Goal: Information Seeking & Learning: Learn about a topic

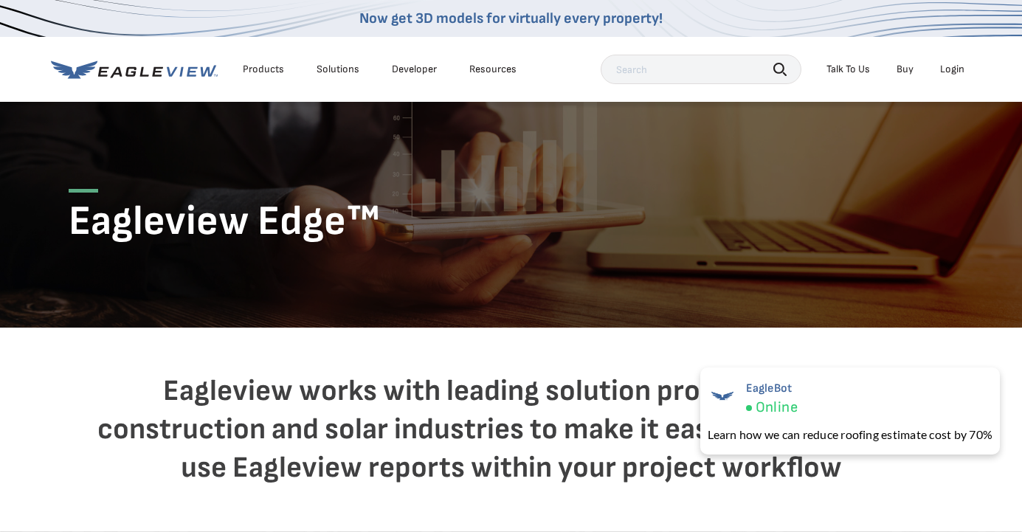
scroll to position [41, 0]
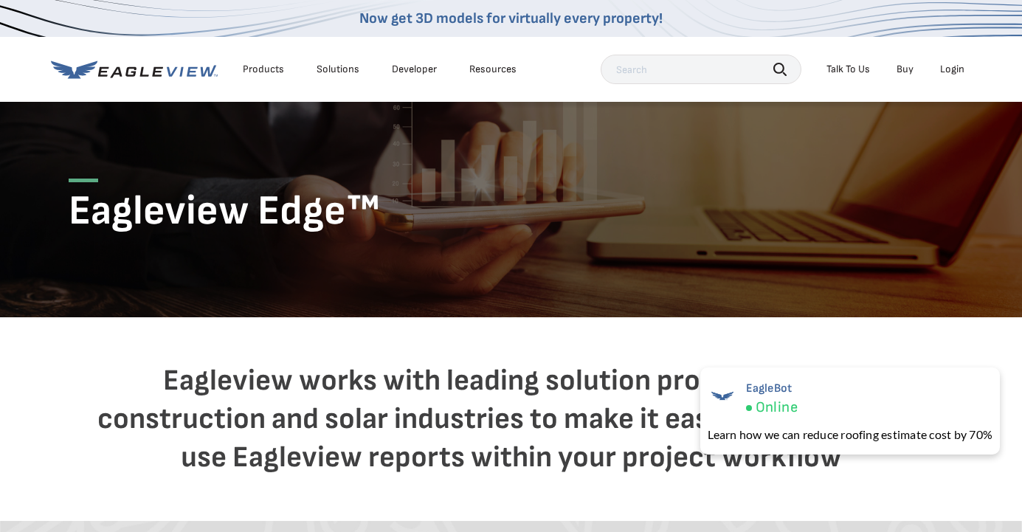
click at [247, 68] on div "Products" at bounding box center [263, 69] width 41 height 13
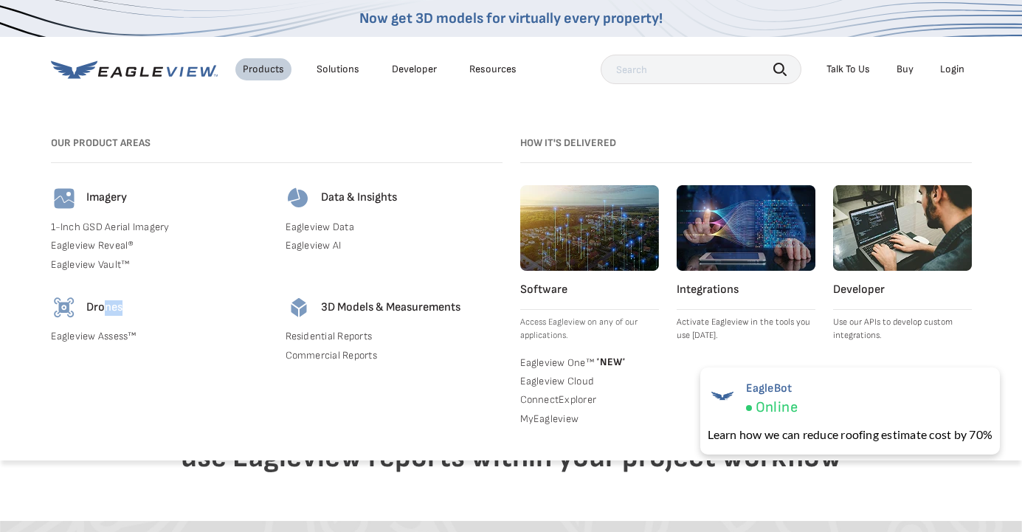
drag, startPoint x: 105, startPoint y: 311, endPoint x: 145, endPoint y: 311, distance: 40.6
click at [144, 311] on div "Drones" at bounding box center [159, 307] width 217 height 27
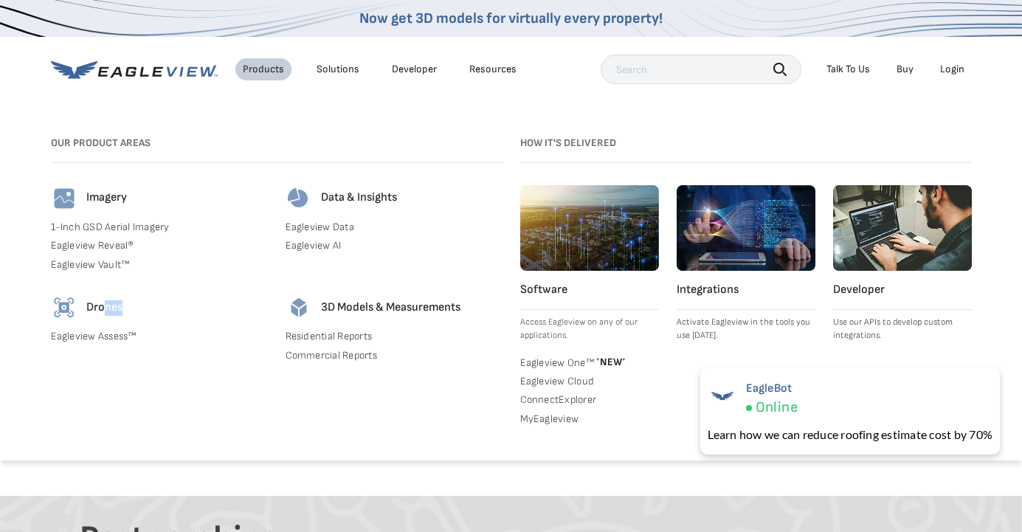
scroll to position [63, 0]
click at [544, 362] on link "Eagleview One™ * NEW *" at bounding box center [589, 361] width 139 height 15
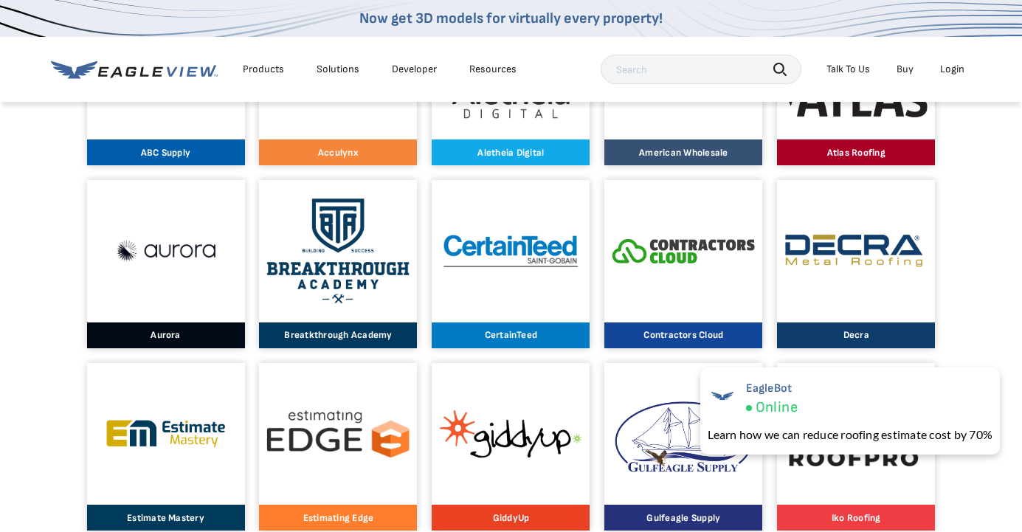
scroll to position [623, 0]
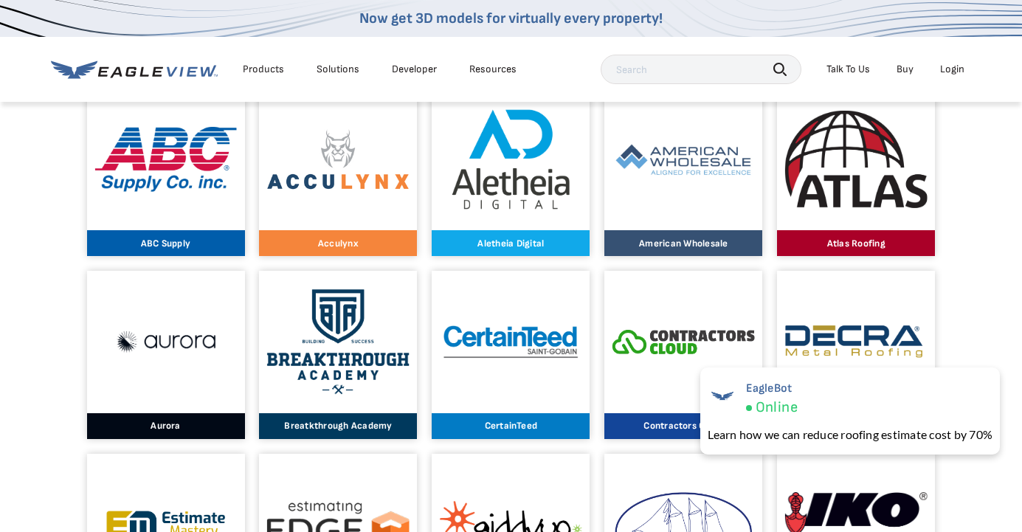
click at [517, 241] on p "Aletheia Digital" at bounding box center [511, 243] width 142 height 10
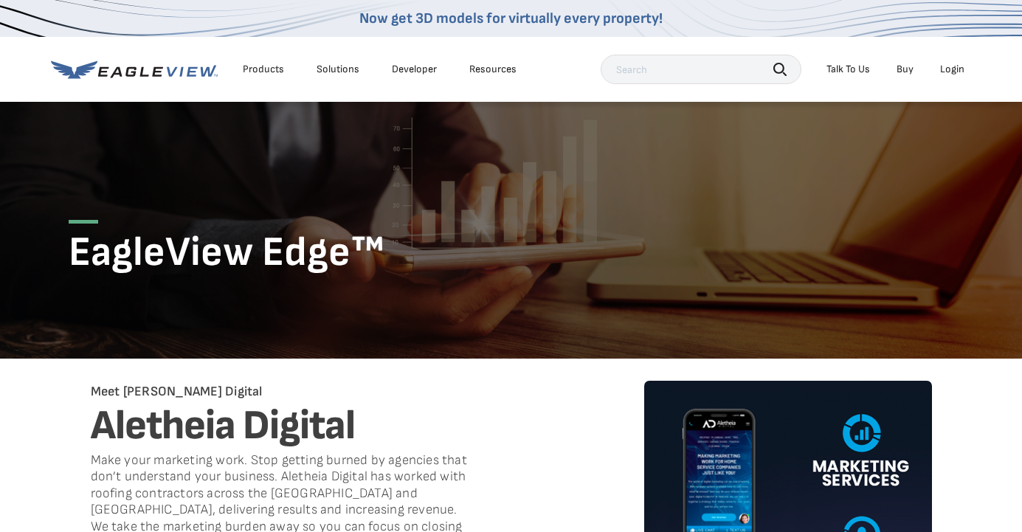
click at [486, 72] on div "Resources" at bounding box center [492, 69] width 47 height 13
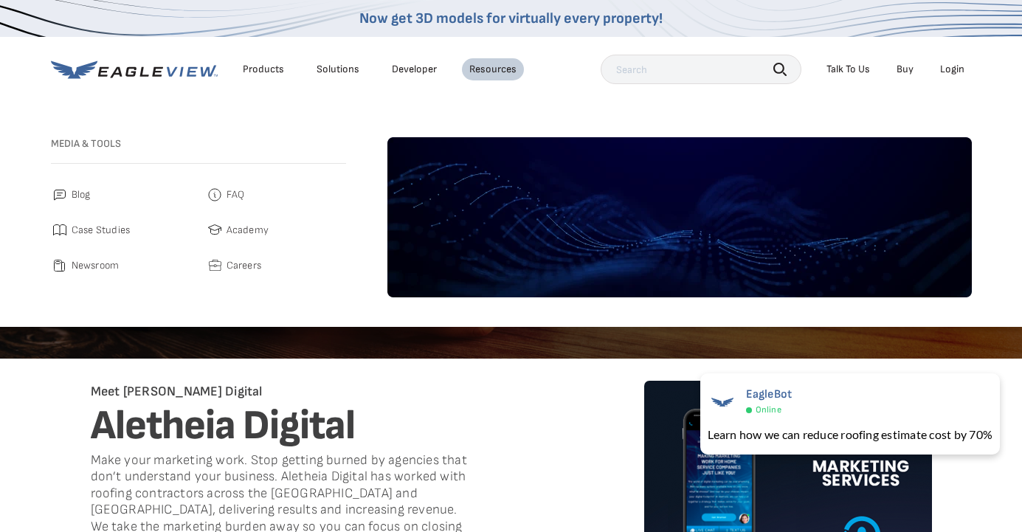
click at [85, 228] on span "Case Studies" at bounding box center [101, 230] width 59 height 18
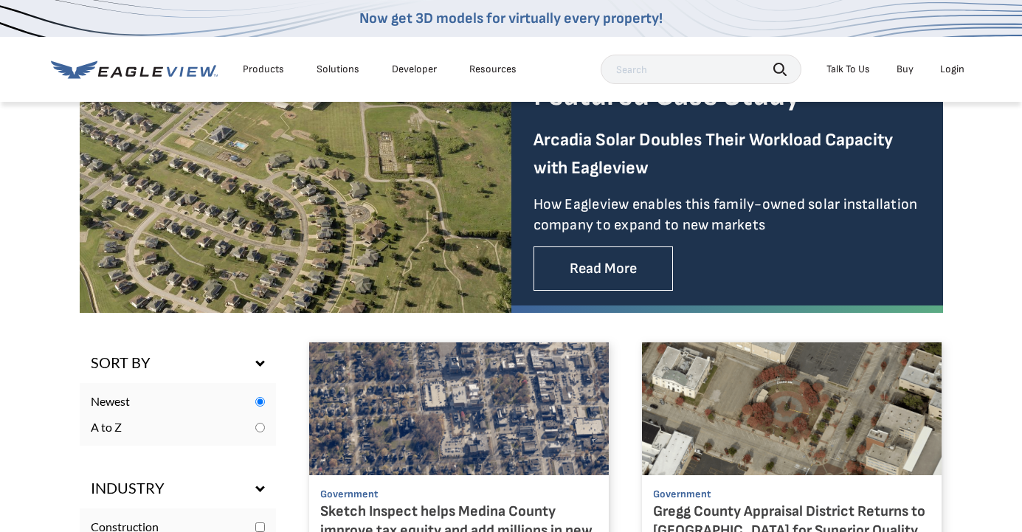
scroll to position [432, 0]
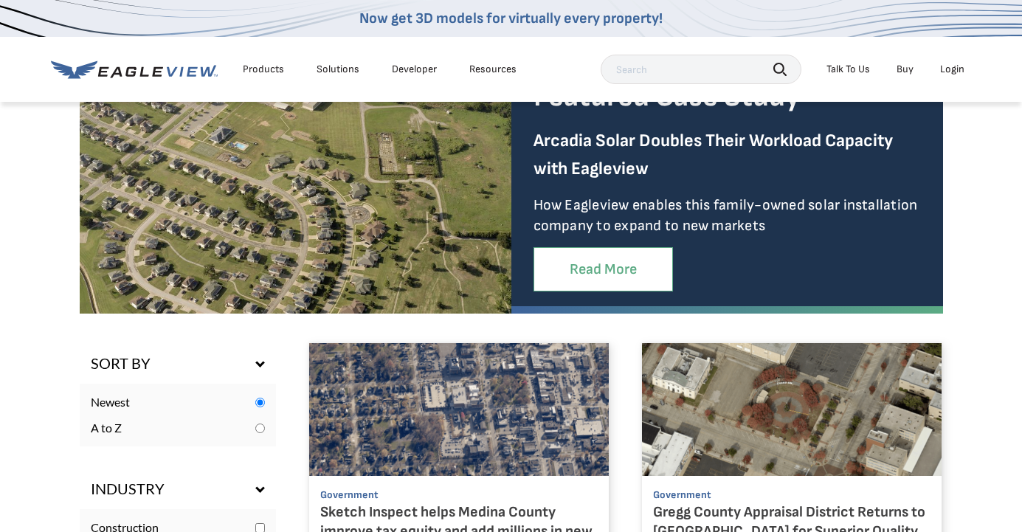
click at [565, 275] on link "Read More" at bounding box center [602, 269] width 139 height 45
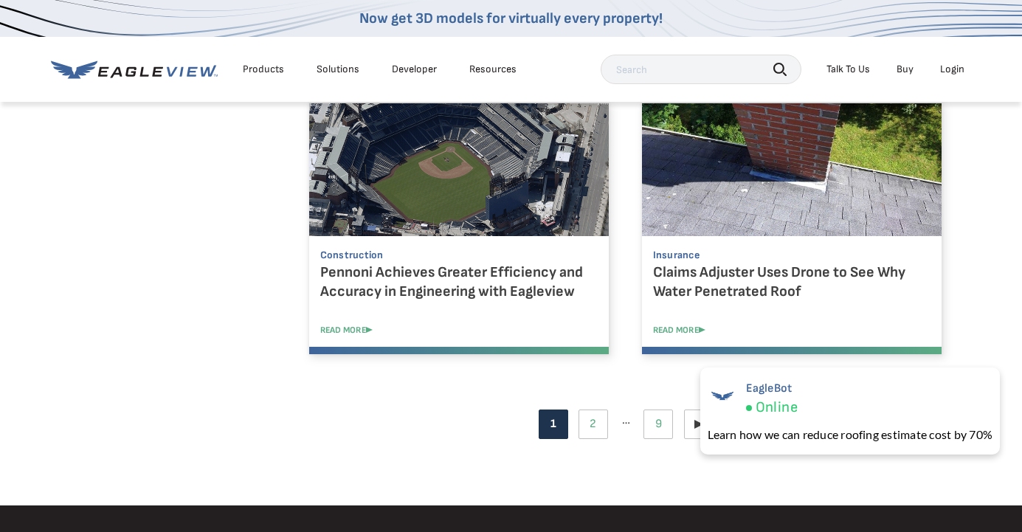
scroll to position [1495, 0]
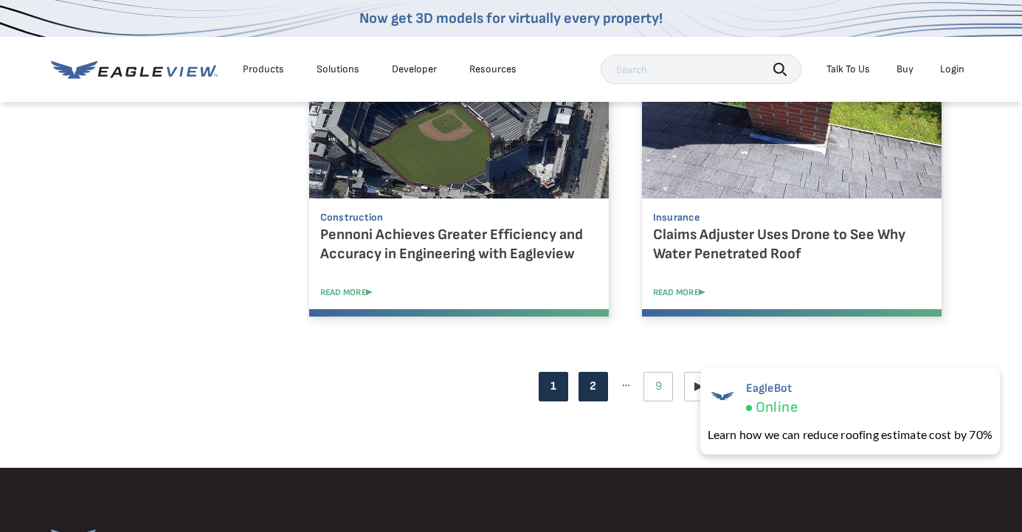
click at [585, 388] on link "Page 2" at bounding box center [593, 387] width 30 height 30
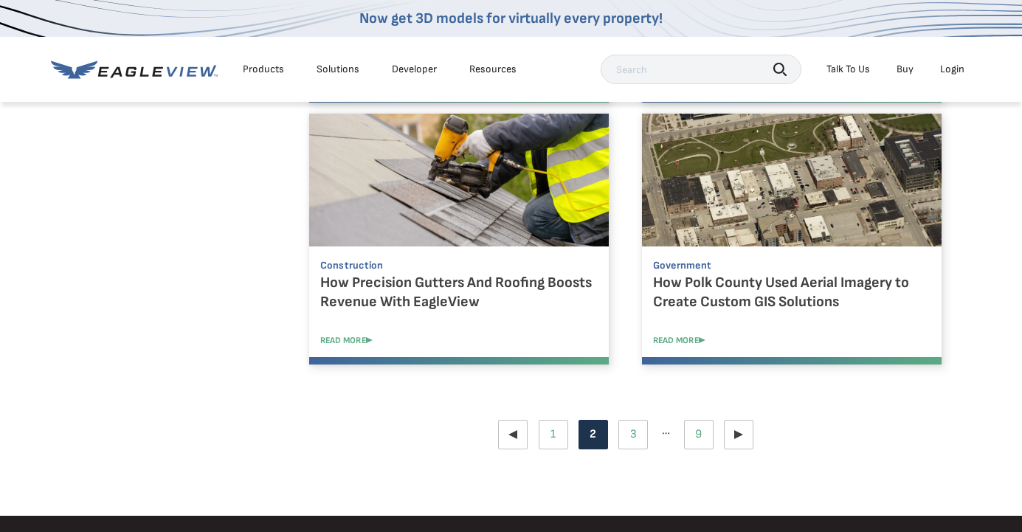
scroll to position [1453, 0]
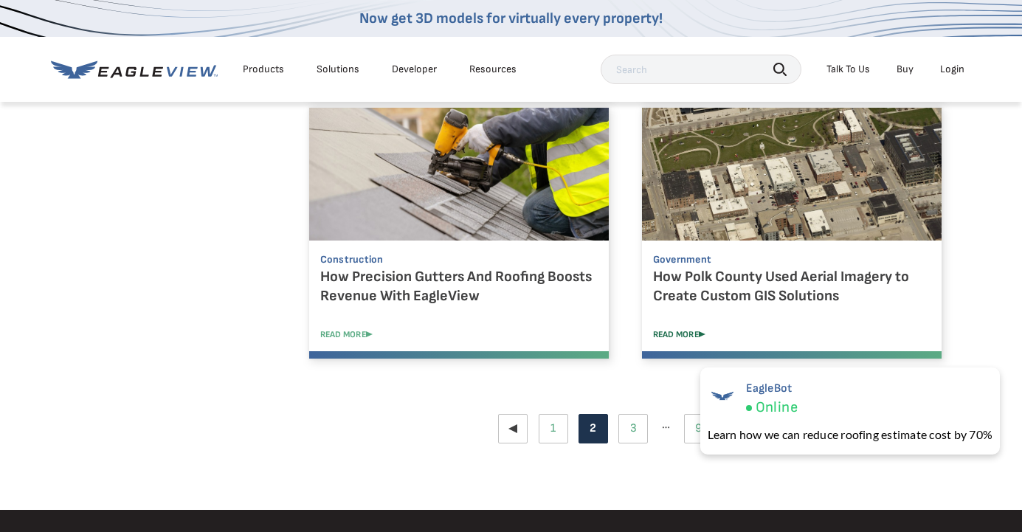
click at [674, 333] on link "READ MORE" at bounding box center [803, 334] width 300 height 11
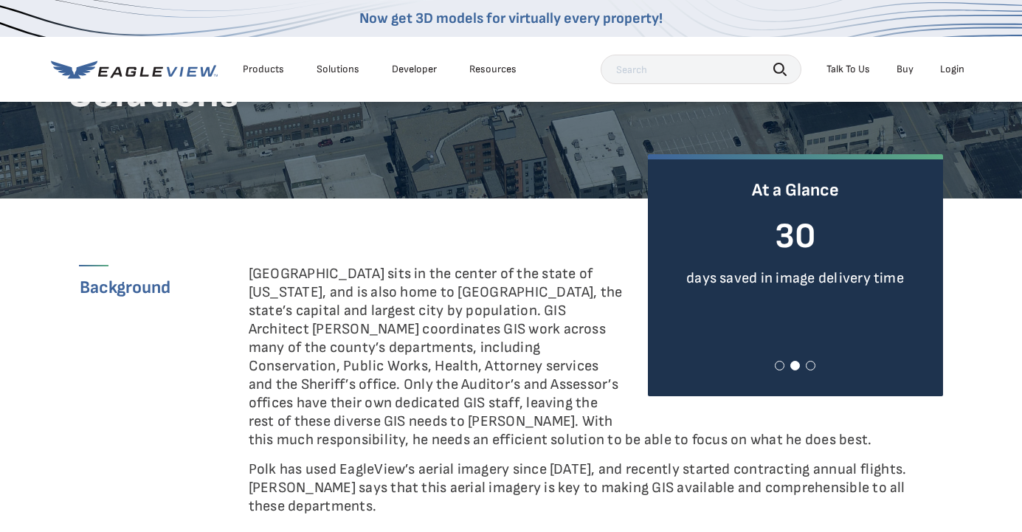
scroll to position [311, 0]
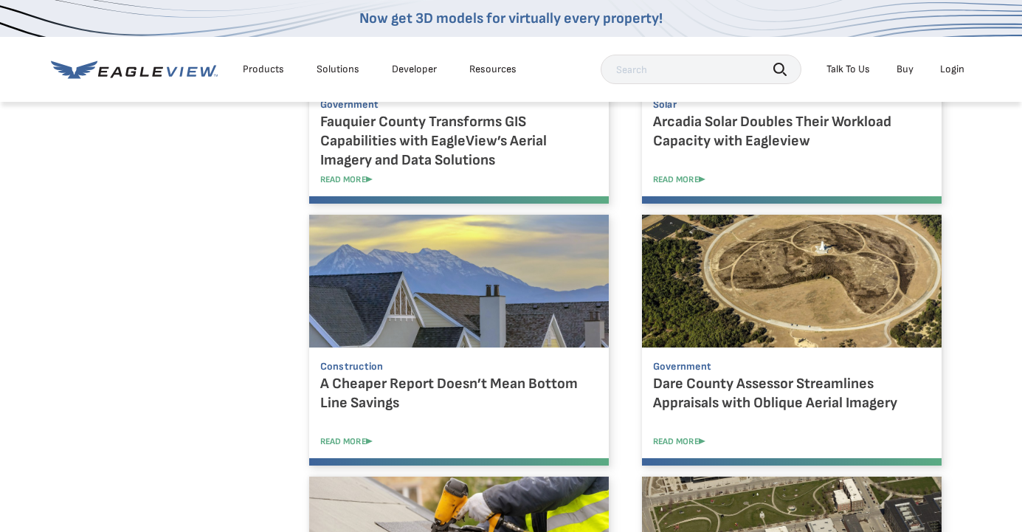
scroll to position [1078, 0]
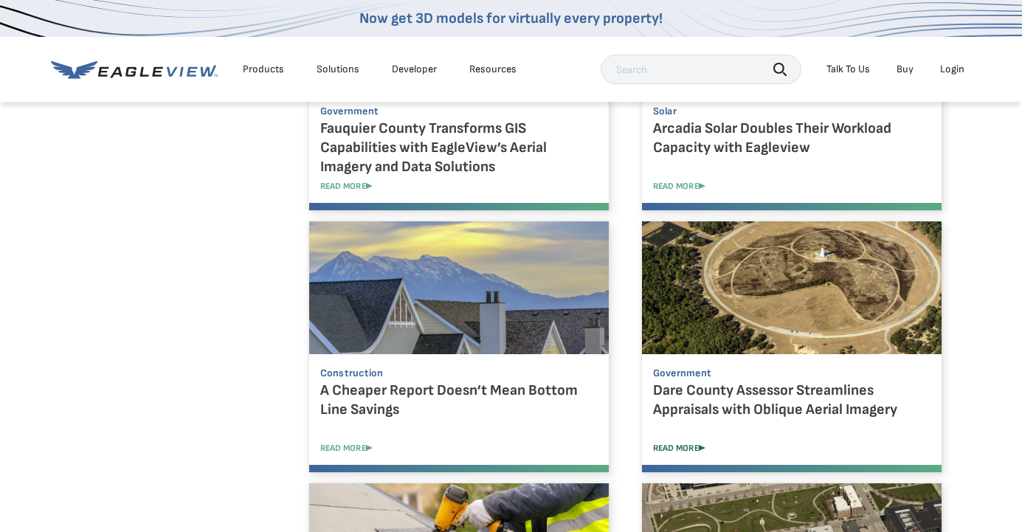
click at [679, 443] on link "READ MORE" at bounding box center [803, 448] width 300 height 11
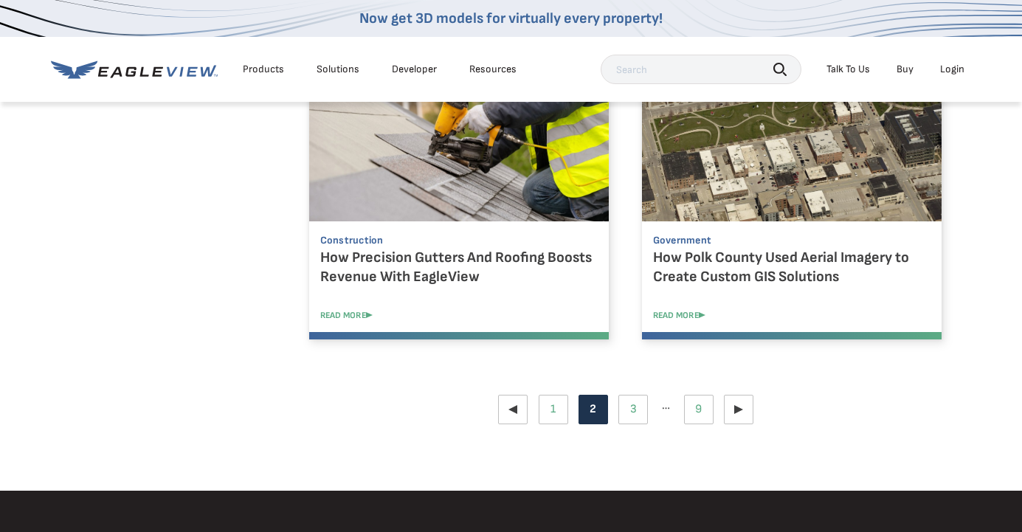
scroll to position [1485, 0]
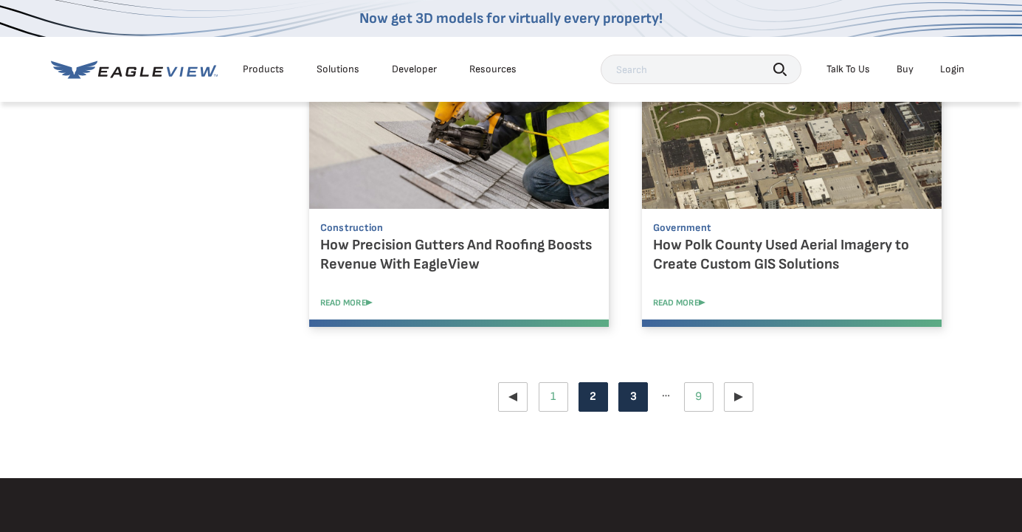
click at [636, 394] on link "Page 3" at bounding box center [633, 397] width 30 height 30
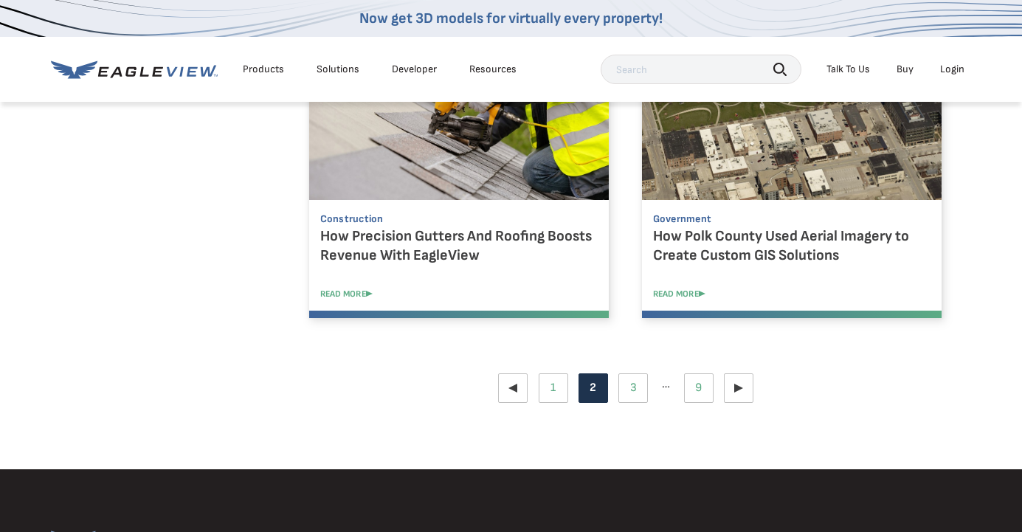
scroll to position [1476, 0]
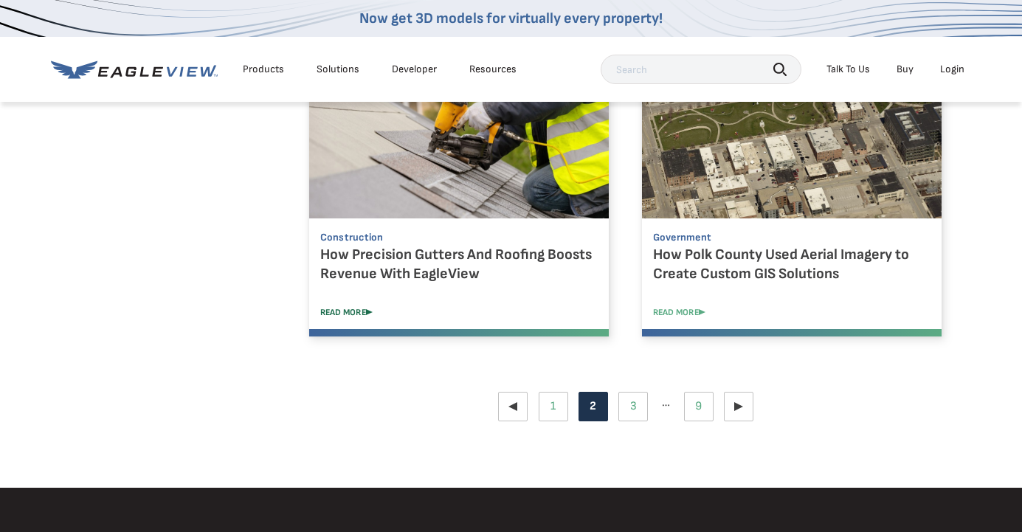
click at [341, 310] on link "READ MORE" at bounding box center [470, 312] width 300 height 11
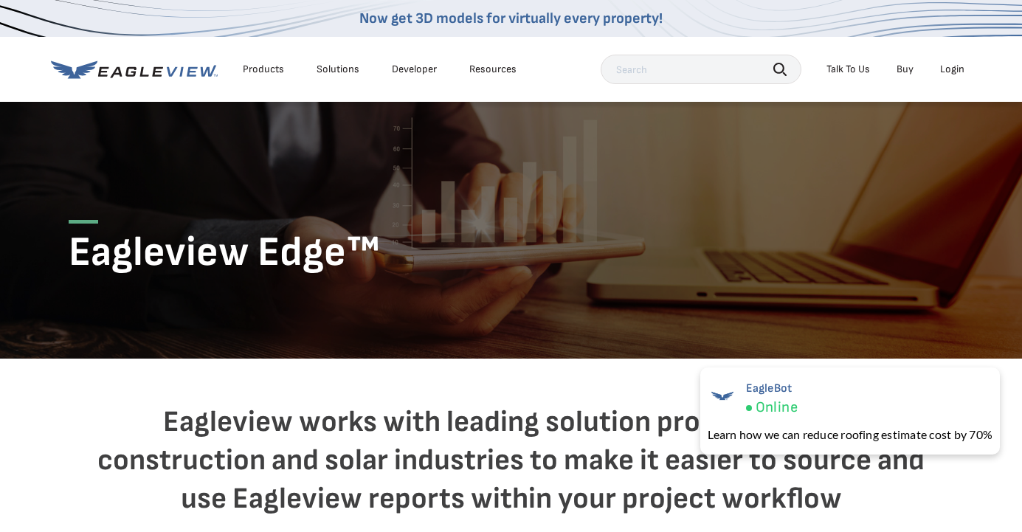
click at [268, 71] on div "Products" at bounding box center [263, 69] width 41 height 13
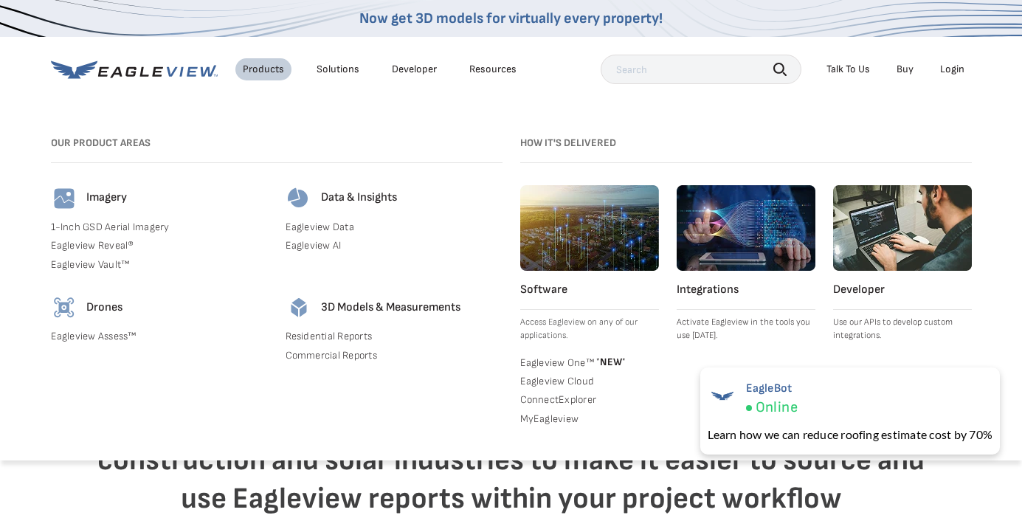
click at [539, 377] on link "Eagleview Cloud" at bounding box center [589, 381] width 139 height 13
click at [543, 399] on link "ConnectExplorer" at bounding box center [589, 399] width 139 height 13
click at [547, 417] on link "MyEagleview" at bounding box center [589, 418] width 139 height 13
click at [709, 294] on h4 "Integrations" at bounding box center [746, 290] width 139 height 15
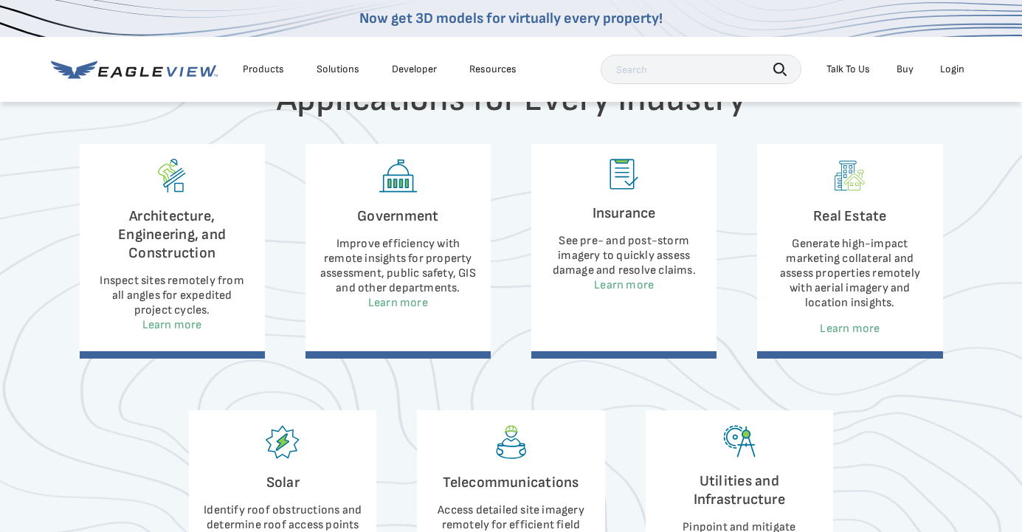
scroll to position [679, 0]
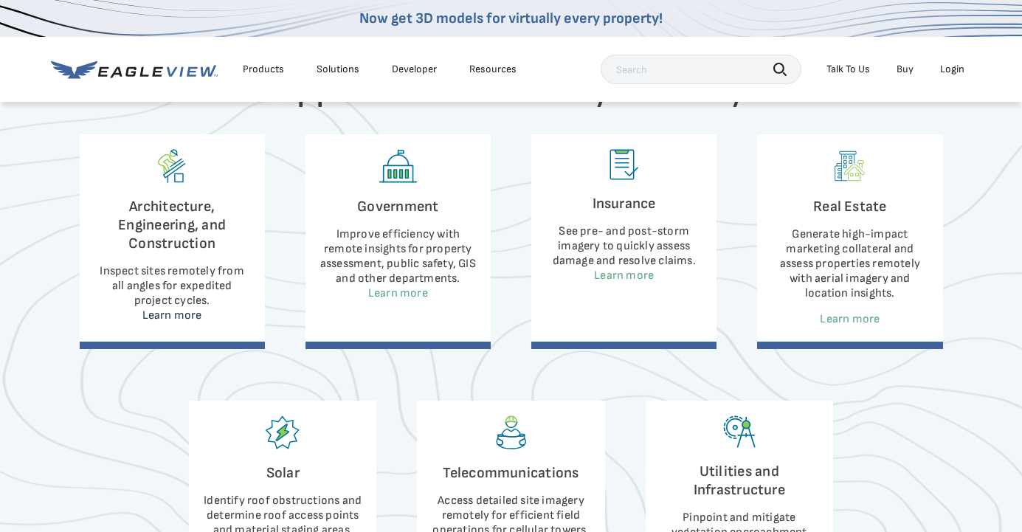
click at [166, 317] on link "Learn more" at bounding box center [172, 315] width 60 height 14
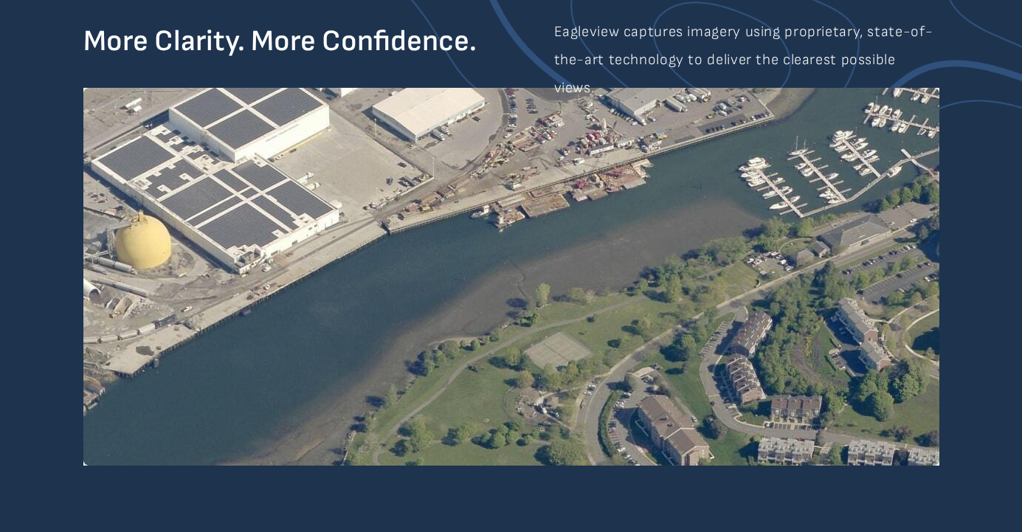
scroll to position [1401, 0]
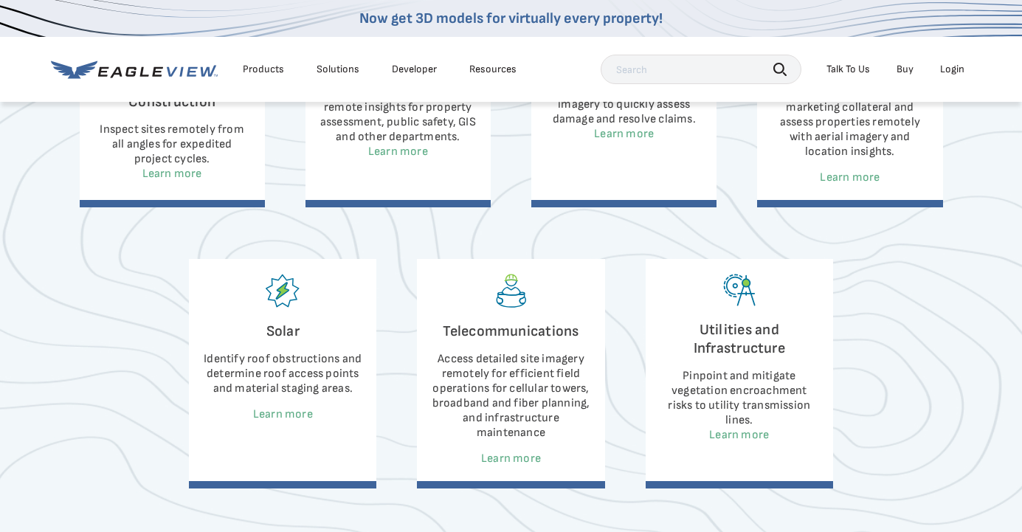
scroll to position [862, 0]
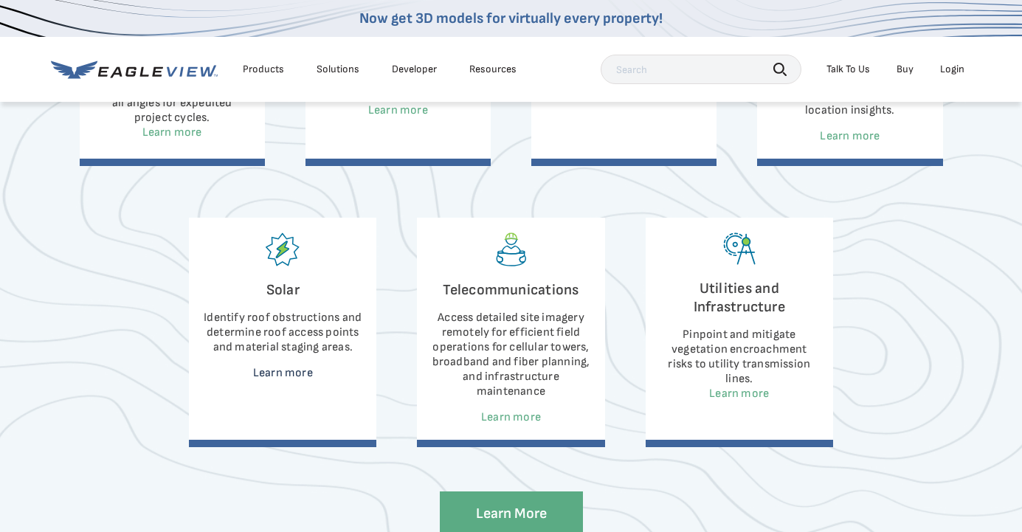
click at [291, 369] on link "Learn more" at bounding box center [283, 373] width 60 height 14
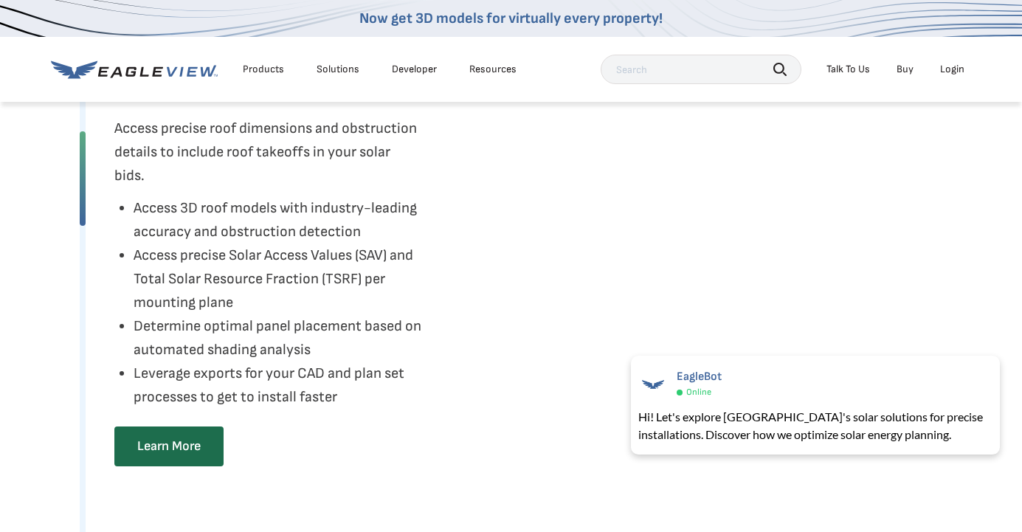
scroll to position [2700, 0]
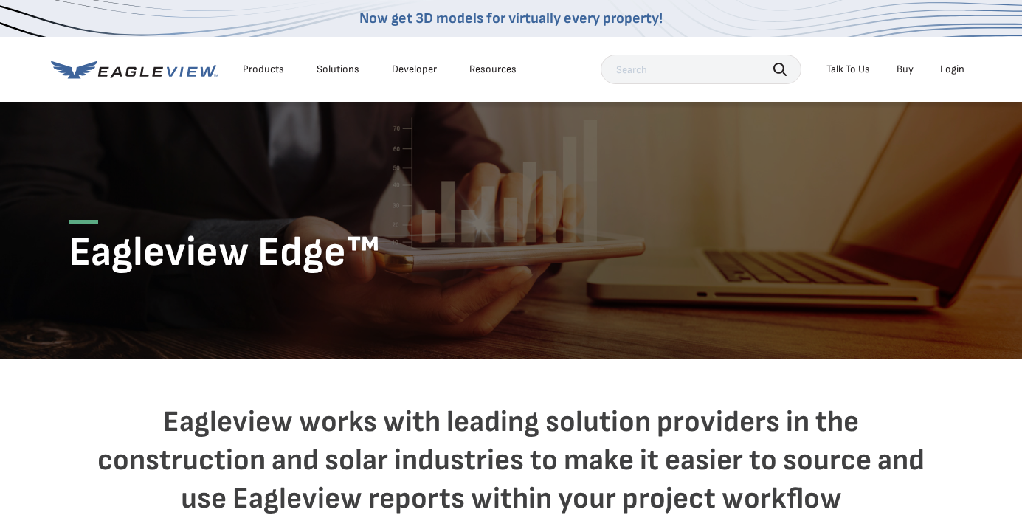
click at [907, 63] on link "Buy" at bounding box center [904, 69] width 17 height 13
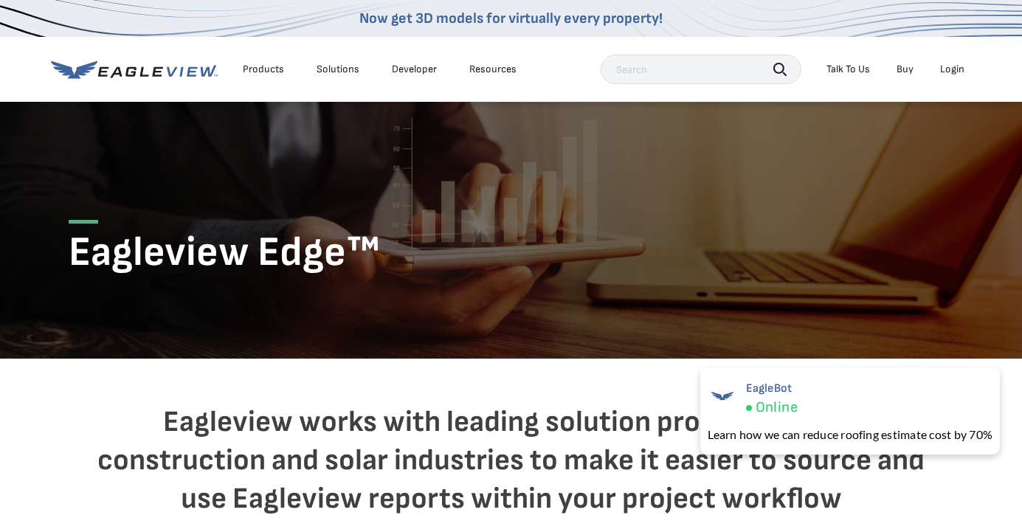
click at [414, 71] on link "Developer" at bounding box center [414, 69] width 45 height 13
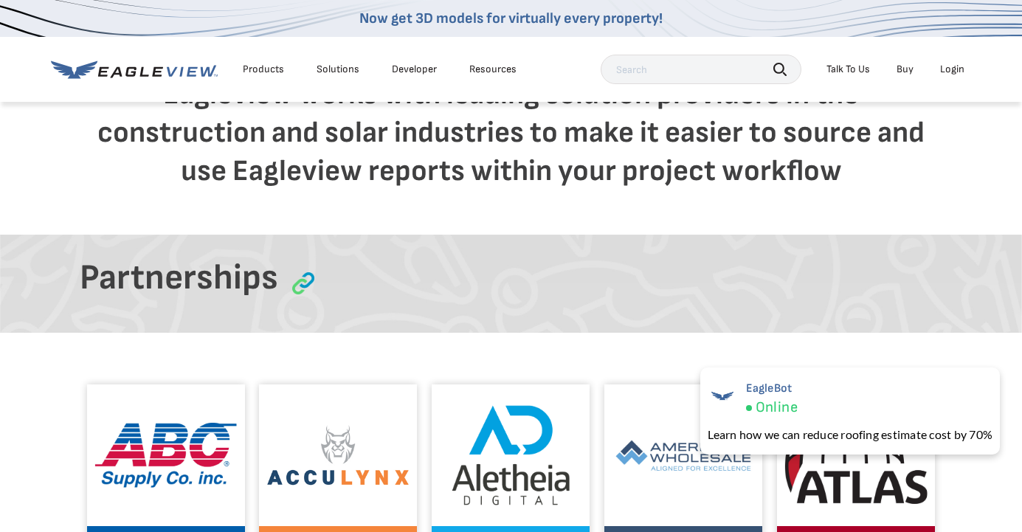
scroll to position [311, 0]
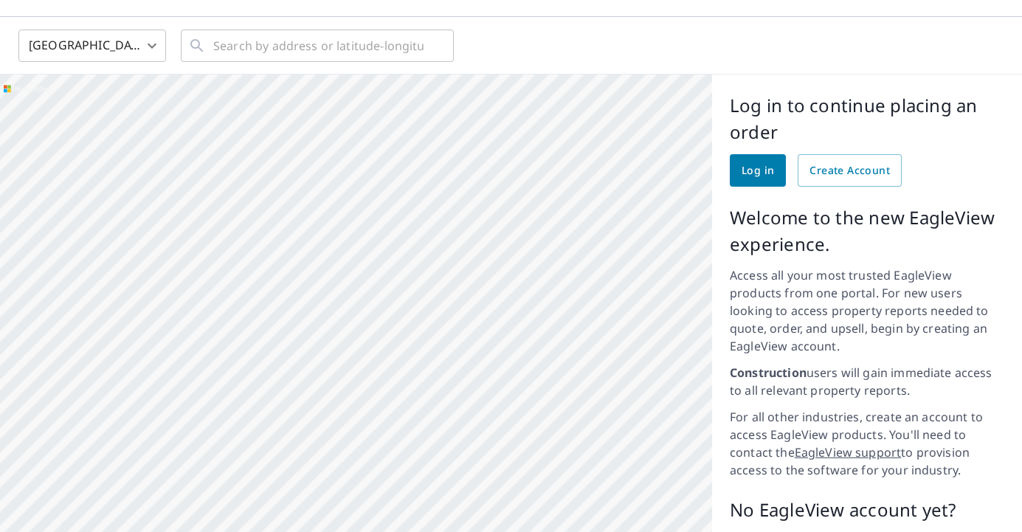
scroll to position [24, 0]
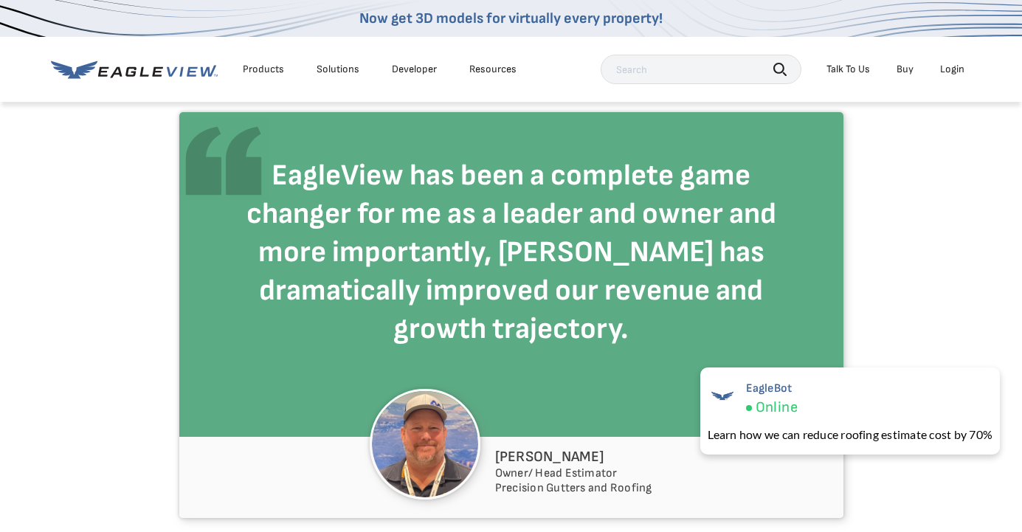
scroll to position [728, 0]
